Goal: Book appointment/travel/reservation

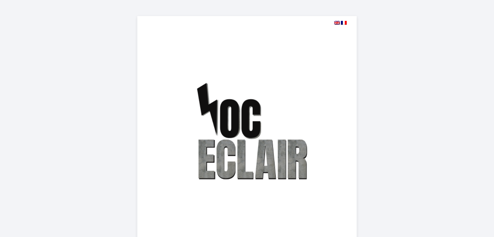
select select
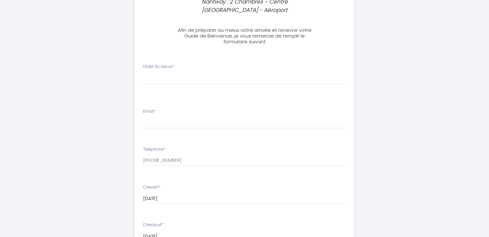
scroll to position [289, 0]
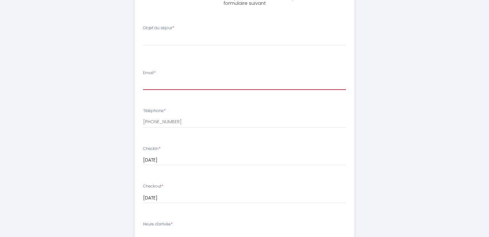
click at [195, 78] on input "Email *" at bounding box center [244, 84] width 203 height 12
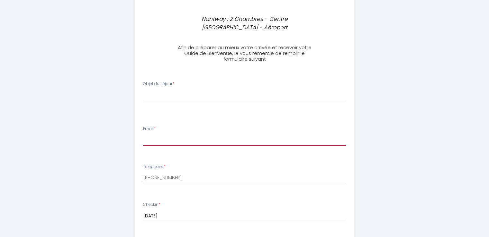
scroll to position [225, 0]
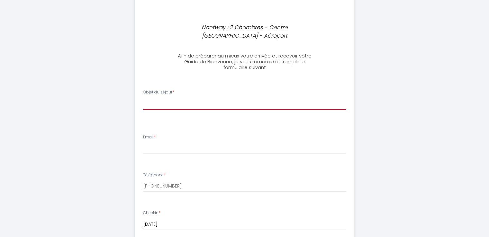
click at [174, 98] on select "[PERSON_NAME] du séjour Professionnel Tourisme Familial" at bounding box center [244, 104] width 203 height 12
select select "Tourisme"
click at [143, 98] on select "[PERSON_NAME] du séjour Professionnel Tourisme Familial" at bounding box center [244, 104] width 203 height 12
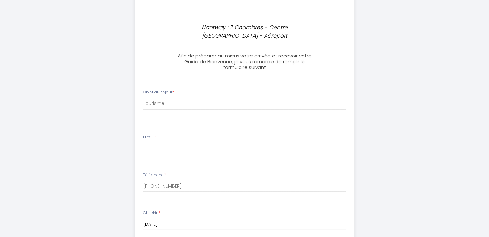
click at [162, 143] on input "Email *" at bounding box center [244, 149] width 203 height 12
type input "[EMAIL_ADDRESS][DOMAIN_NAME]"
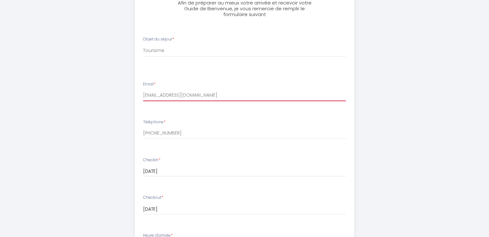
scroll to position [289, 0]
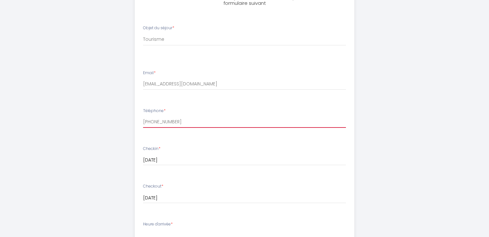
drag, startPoint x: 182, startPoint y: 113, endPoint x: 114, endPoint y: 113, distance: 68.4
click at [114, 113] on div "Nantway : 2 Chambres - Centre [GEOGRAPHIC_DATA] - Aéroport Afin de préparer au …" at bounding box center [244, 56] width 329 height 690
type input "0782400777"
click at [114, 113] on div "Nantway : 2 Chambres - Centre [GEOGRAPHIC_DATA] - Aéroport Afin de préparer au …" at bounding box center [244, 56] width 329 height 690
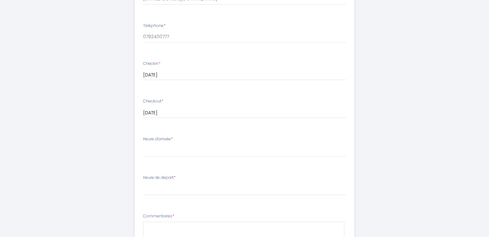
scroll to position [386, 0]
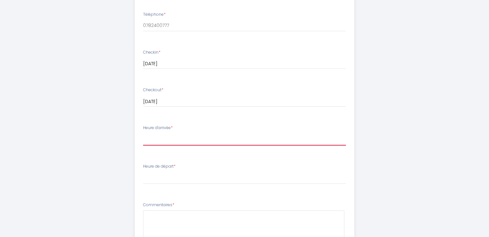
click at [182, 133] on select "14:00 14:30 15:00 15:30 16:00 16:30 17:00 17:30 18:00 18:30 19:00 19:30 20:00 2…" at bounding box center [244, 139] width 203 height 12
select select "17:00"
click at [143, 133] on select "14:00 14:30 15:00 15:30 16:00 16:30 17:00 17:30 18:00 18:30 19:00 19:30 20:00 2…" at bounding box center [244, 139] width 203 height 12
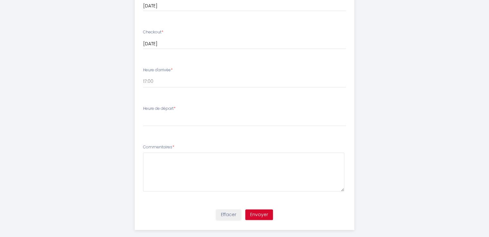
scroll to position [444, 0]
click at [164, 114] on select "00:00 00:30 01:00 01:30 02:00 02:30 03:00 03:30 04:00 04:30 05:00 05:30 06:00 0…" at bounding box center [244, 120] width 203 height 12
select select "08:00"
click at [143, 114] on select "00:00 00:30 01:00 01:30 02:00 02:30 03:00 03:30 04:00 04:30 05:00 05:30 06:00 0…" at bounding box center [244, 120] width 203 height 12
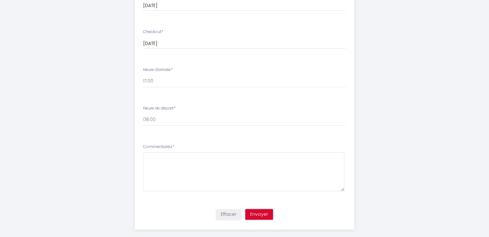
click at [263, 209] on button "Envoyer" at bounding box center [259, 214] width 28 height 11
click at [205, 157] on textarea at bounding box center [243, 171] width 201 height 39
type textarea "RAS"
click at [264, 209] on button "Envoyer" at bounding box center [259, 214] width 28 height 11
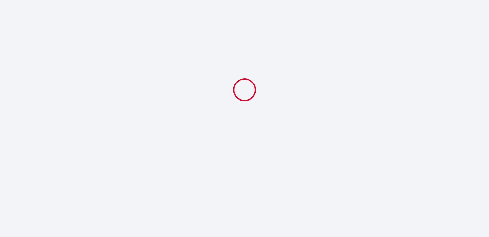
scroll to position [0, 0]
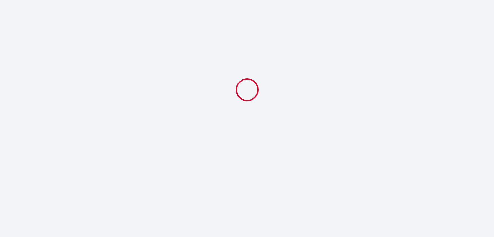
select select "Tourisme"
select select "17:00"
select select "08:00"
